Goal: Task Accomplishment & Management: Complete application form

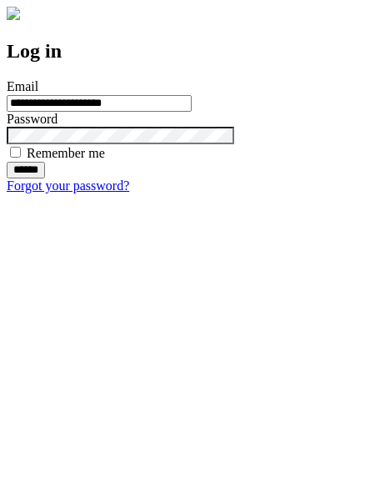
type input "**********"
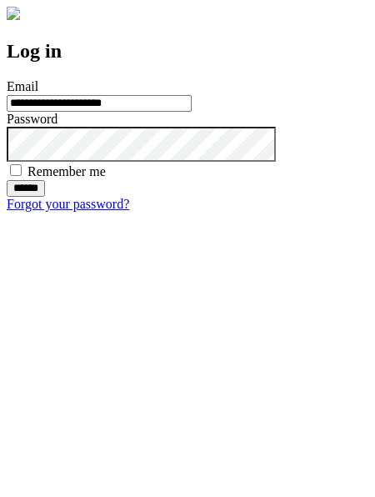
click at [45, 197] on input "******" at bounding box center [26, 188] width 38 height 17
